Goal: Communication & Community: Answer question/provide support

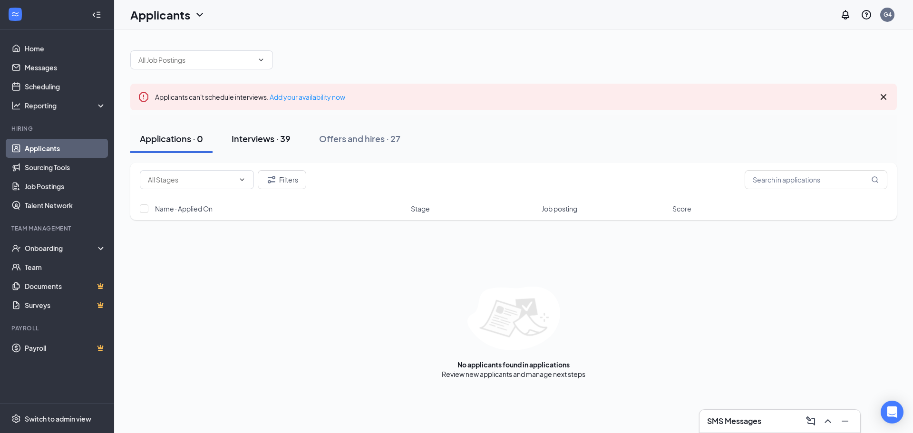
click at [247, 142] on div "Interviews · 39" at bounding box center [260, 139] width 59 height 12
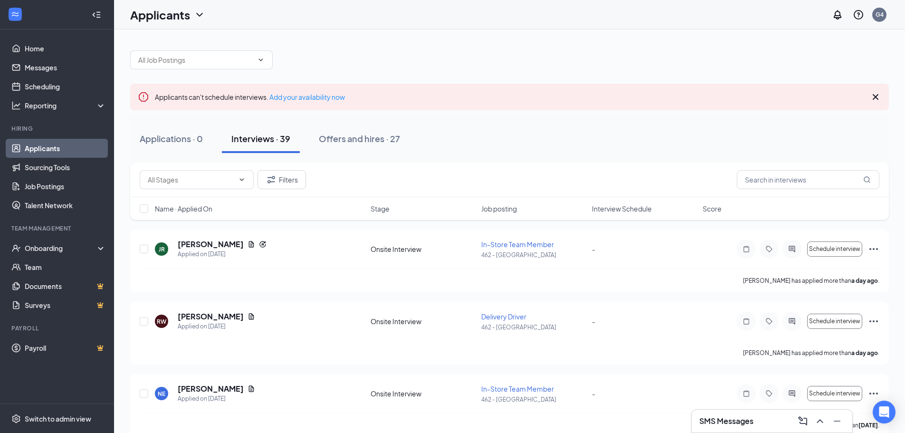
click at [749, 414] on div "SMS Messages" at bounding box center [772, 421] width 145 height 15
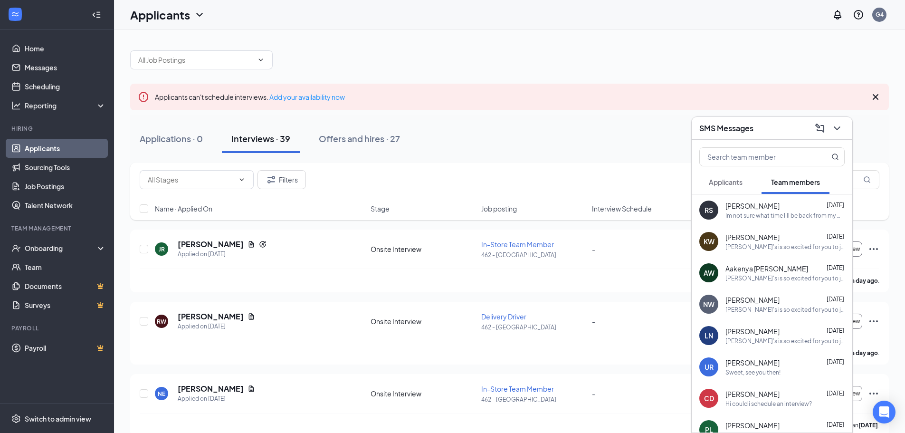
click at [714, 182] on span "Applicants" at bounding box center [726, 182] width 34 height 9
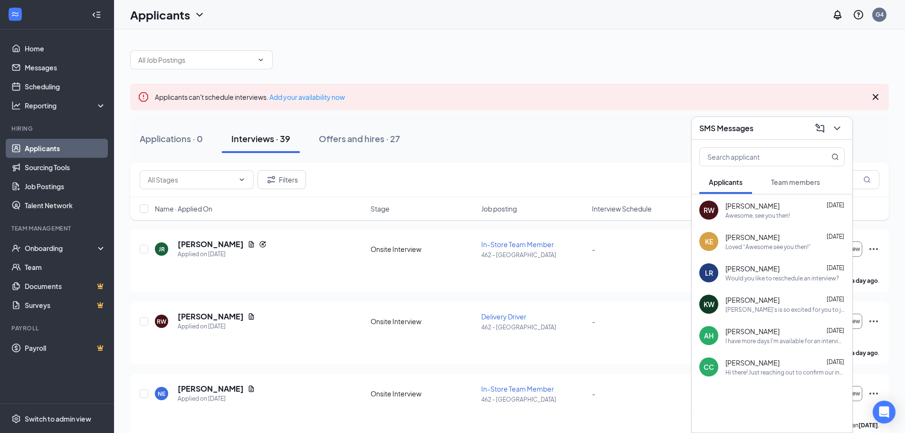
click at [769, 210] on div "Ryan Wanda Oct 14" at bounding box center [785, 206] width 119 height 10
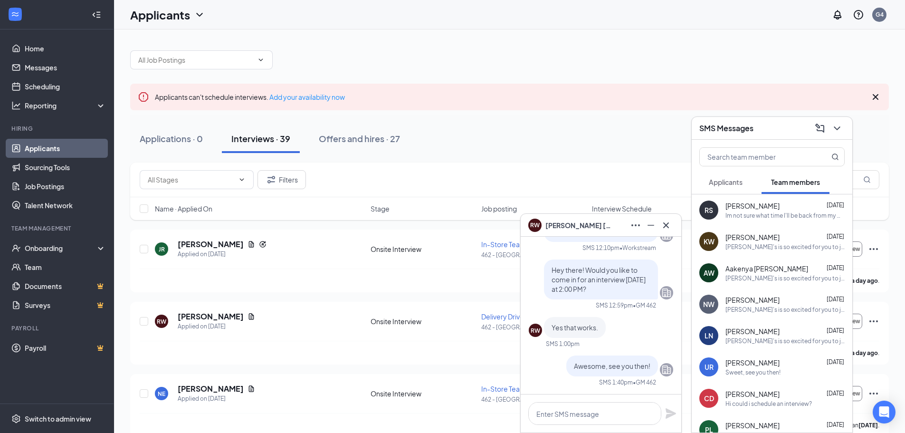
click at [716, 188] on button "Applicants" at bounding box center [726, 182] width 53 height 24
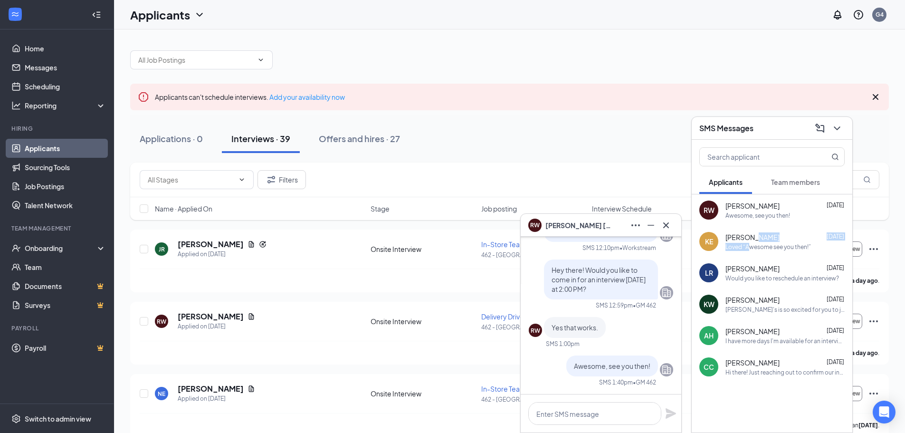
click at [750, 244] on div "[PERSON_NAME] [DATE] Loved “Awesome see you then!”" at bounding box center [785, 241] width 119 height 19
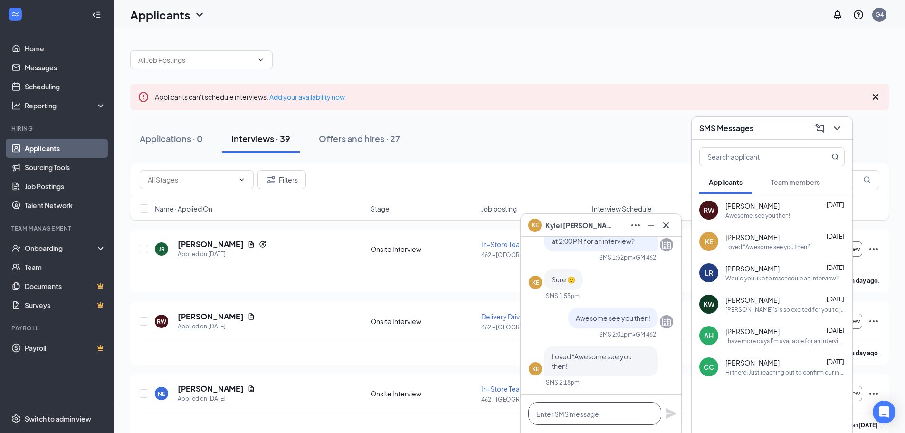
click at [583, 416] on textarea at bounding box center [595, 413] width 133 height 23
type textarea "J"
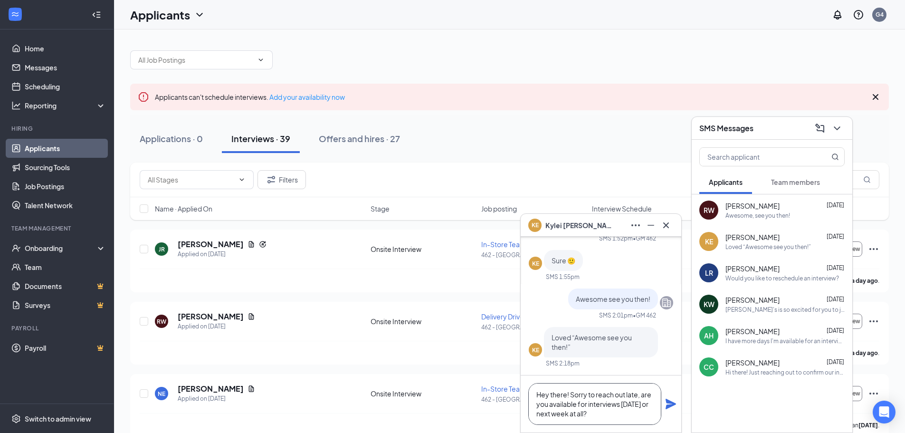
type textarea "Hey there! Sorry to reach out late, are you available for interviews [DATE] or …"
click at [674, 399] on icon "Plane" at bounding box center [670, 403] width 11 height 11
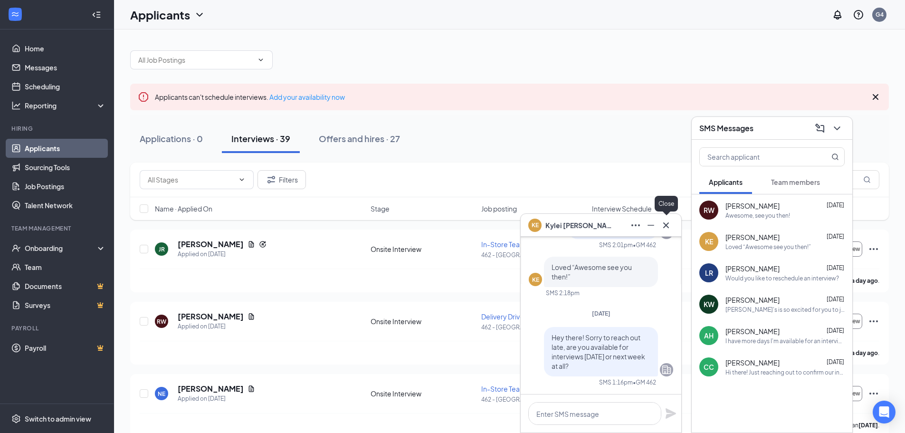
click at [668, 224] on icon "Cross" at bounding box center [667, 225] width 6 height 6
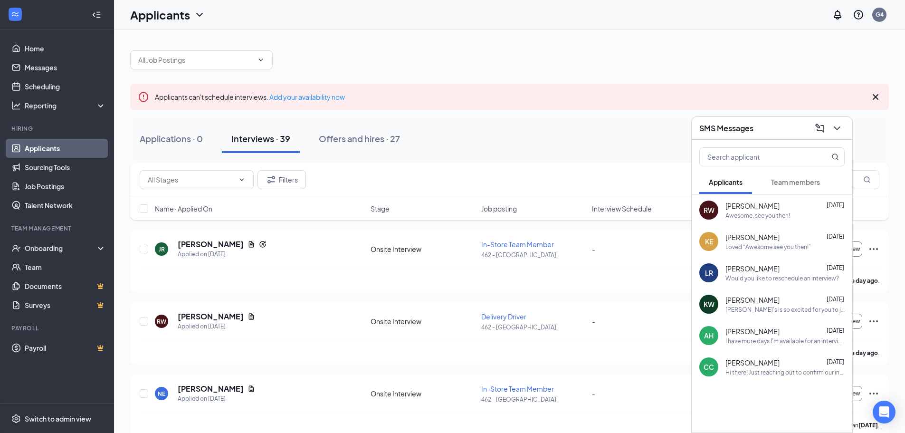
click at [840, 133] on icon "ChevronDown" at bounding box center [837, 128] width 11 height 11
